Goal: Information Seeking & Learning: Compare options

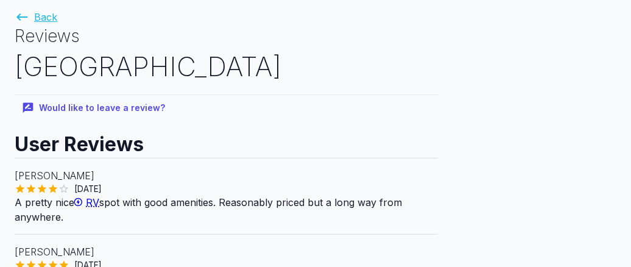
click at [45, 16] on link "Back" at bounding box center [36, 17] width 43 height 12
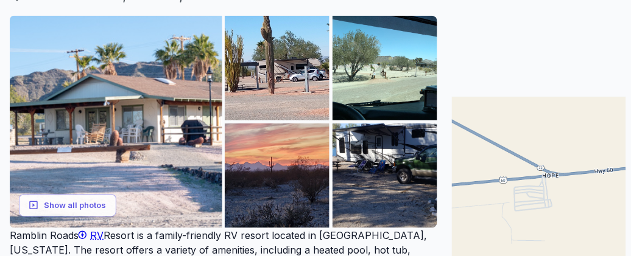
scroll to position [183, 0]
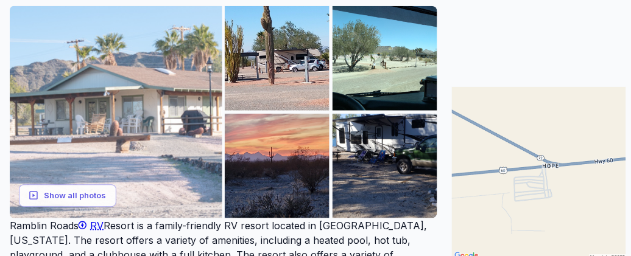
click at [173, 123] on img at bounding box center [116, 112] width 213 height 213
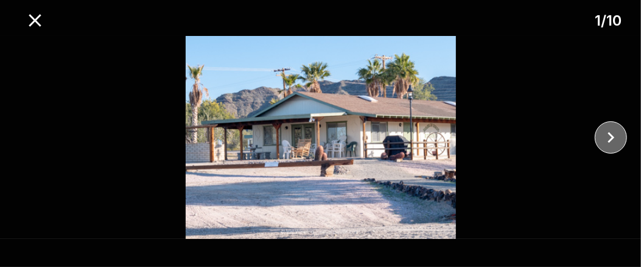
click at [610, 136] on icon "close" at bounding box center [610, 137] width 21 height 21
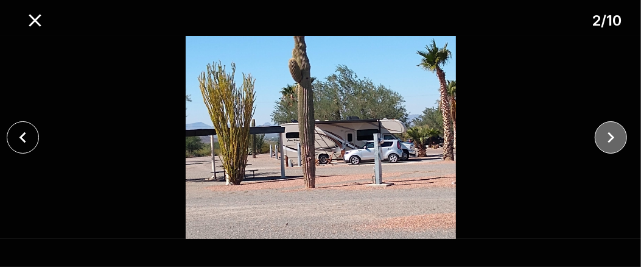
click at [610, 136] on icon "close" at bounding box center [610, 137] width 21 height 21
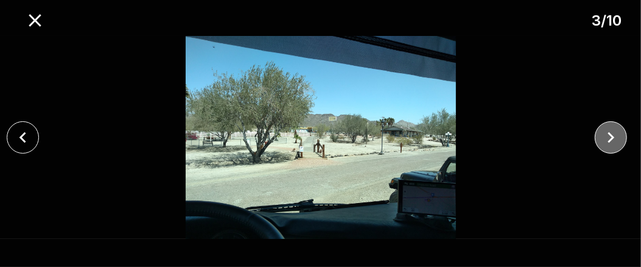
click at [610, 136] on icon "close" at bounding box center [610, 137] width 21 height 21
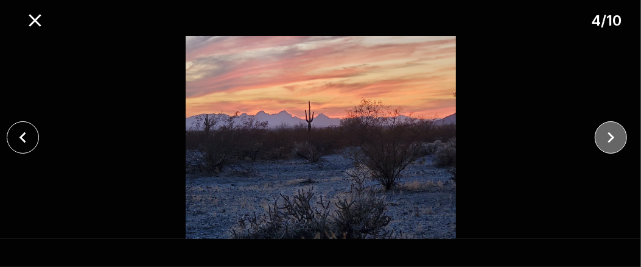
click at [610, 136] on icon "close" at bounding box center [610, 137] width 21 height 21
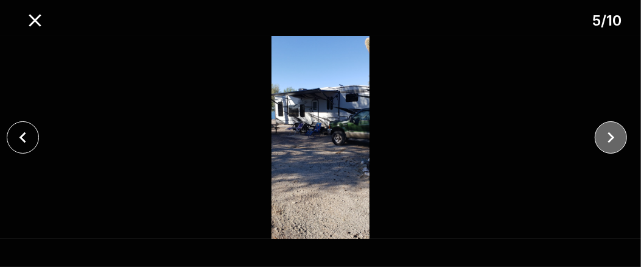
click at [610, 136] on icon "close" at bounding box center [610, 137] width 21 height 21
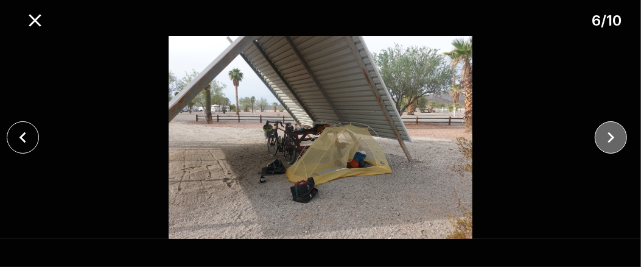
click at [610, 136] on icon "close" at bounding box center [610, 137] width 21 height 21
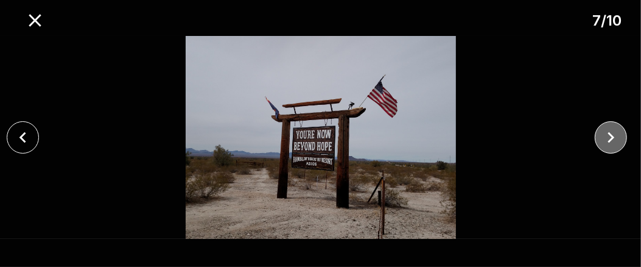
click at [610, 136] on icon "close" at bounding box center [610, 137] width 21 height 21
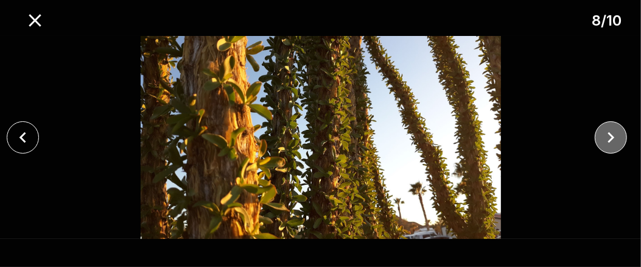
click at [610, 136] on icon "close" at bounding box center [610, 137] width 21 height 21
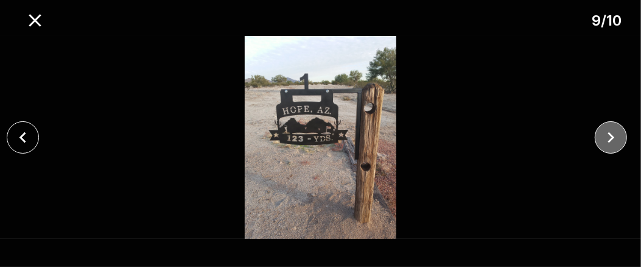
click at [610, 136] on icon "close" at bounding box center [610, 137] width 21 height 21
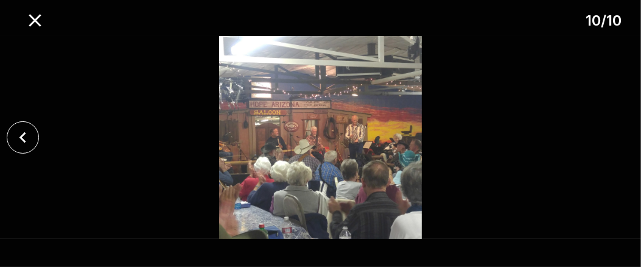
click at [610, 138] on div at bounding box center [320, 137] width 641 height 203
click at [34, 21] on icon "close" at bounding box center [35, 20] width 12 height 12
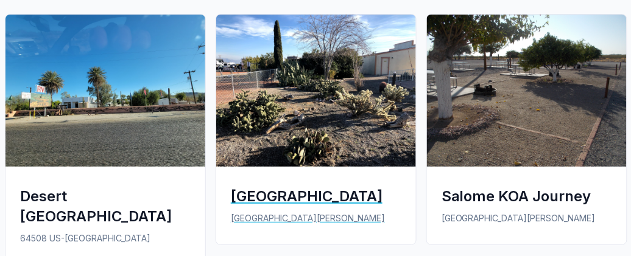
scroll to position [1827, 0]
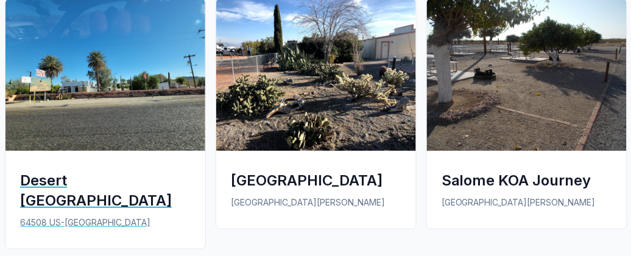
click at [91, 170] on div "Desert [GEOGRAPHIC_DATA]" at bounding box center [105, 190] width 170 height 40
